Goal: Find specific page/section

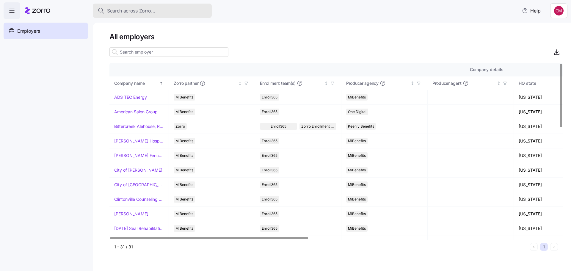
click at [146, 8] on span "Search across Zorro..." at bounding box center [131, 10] width 48 height 7
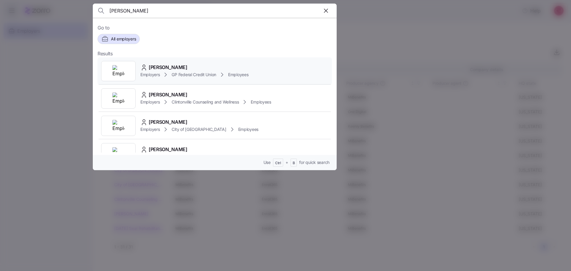
type input "[PERSON_NAME]"
click at [118, 73] on img at bounding box center [118, 71] width 12 height 12
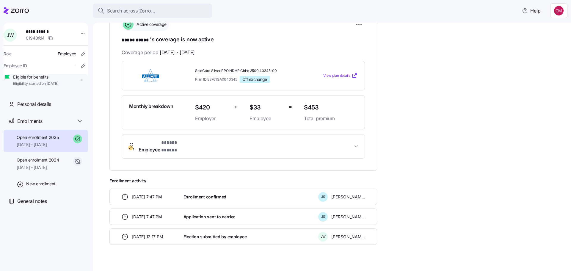
scroll to position [102, 0]
